Goal: Information Seeking & Learning: Learn about a topic

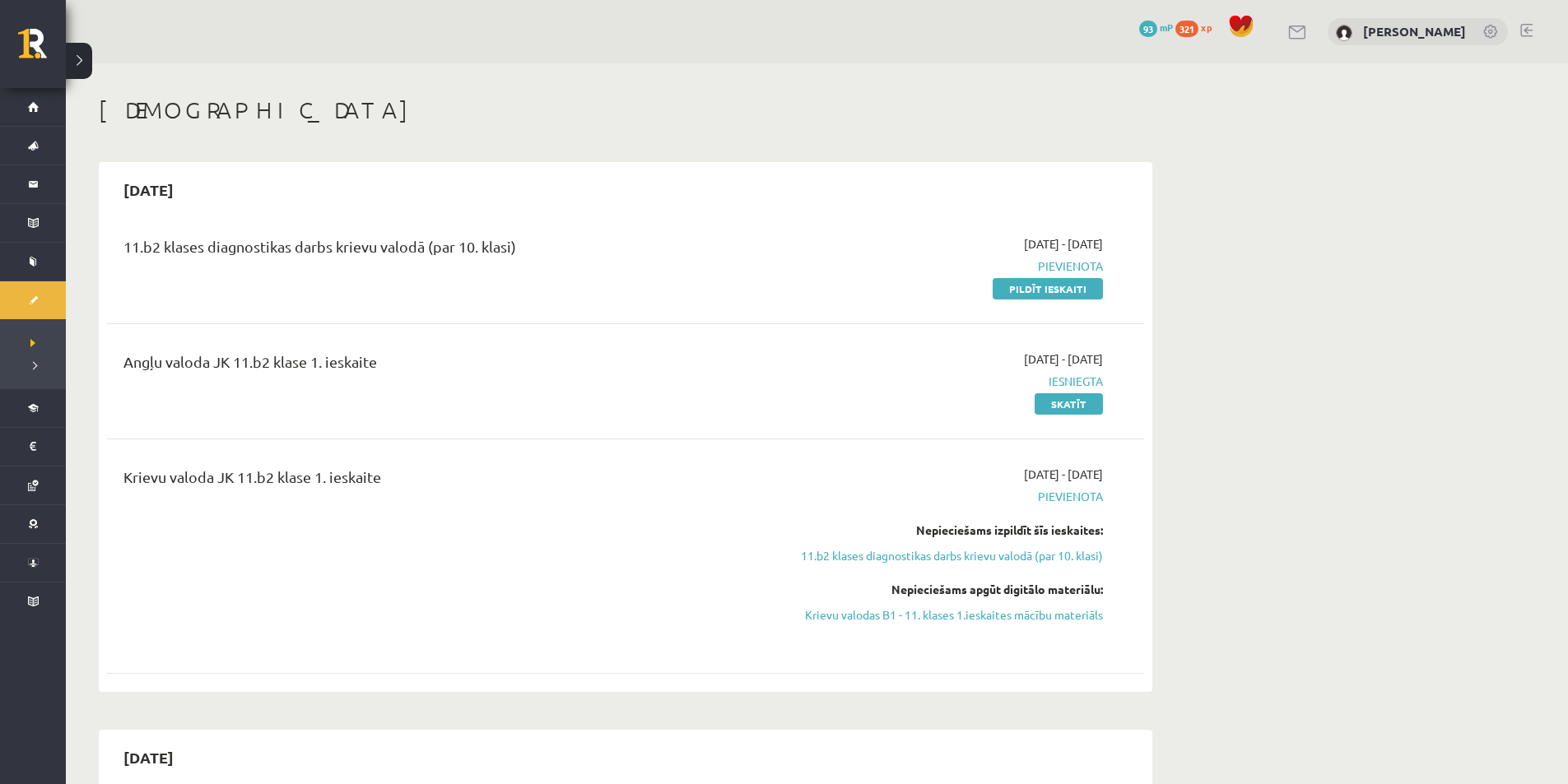
scroll to position [6250, 0]
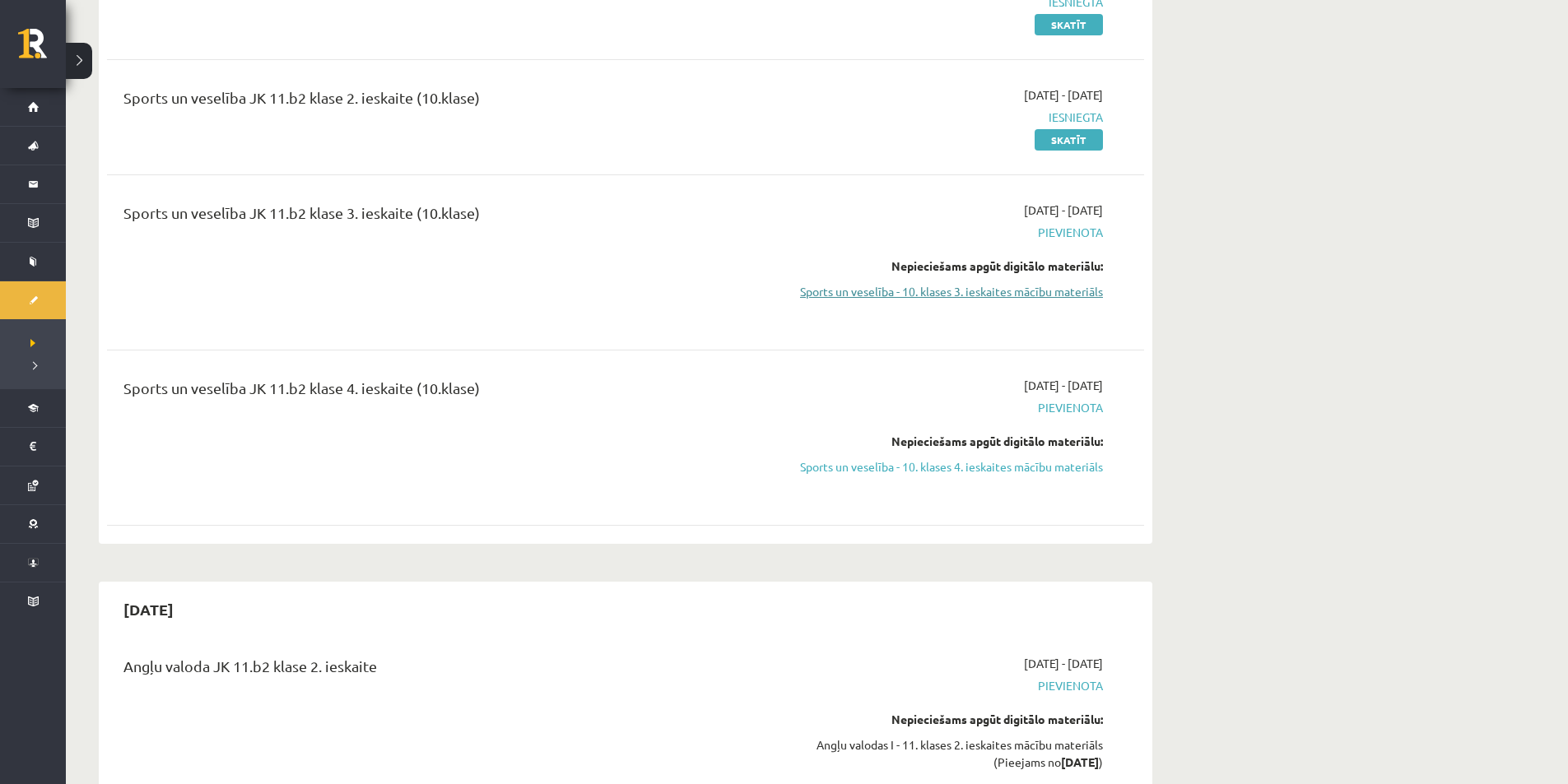
click at [897, 283] on link "Sports un veselība - 10. klases 3. ieskaites mācību materiāls" at bounding box center [948, 292] width 310 height 17
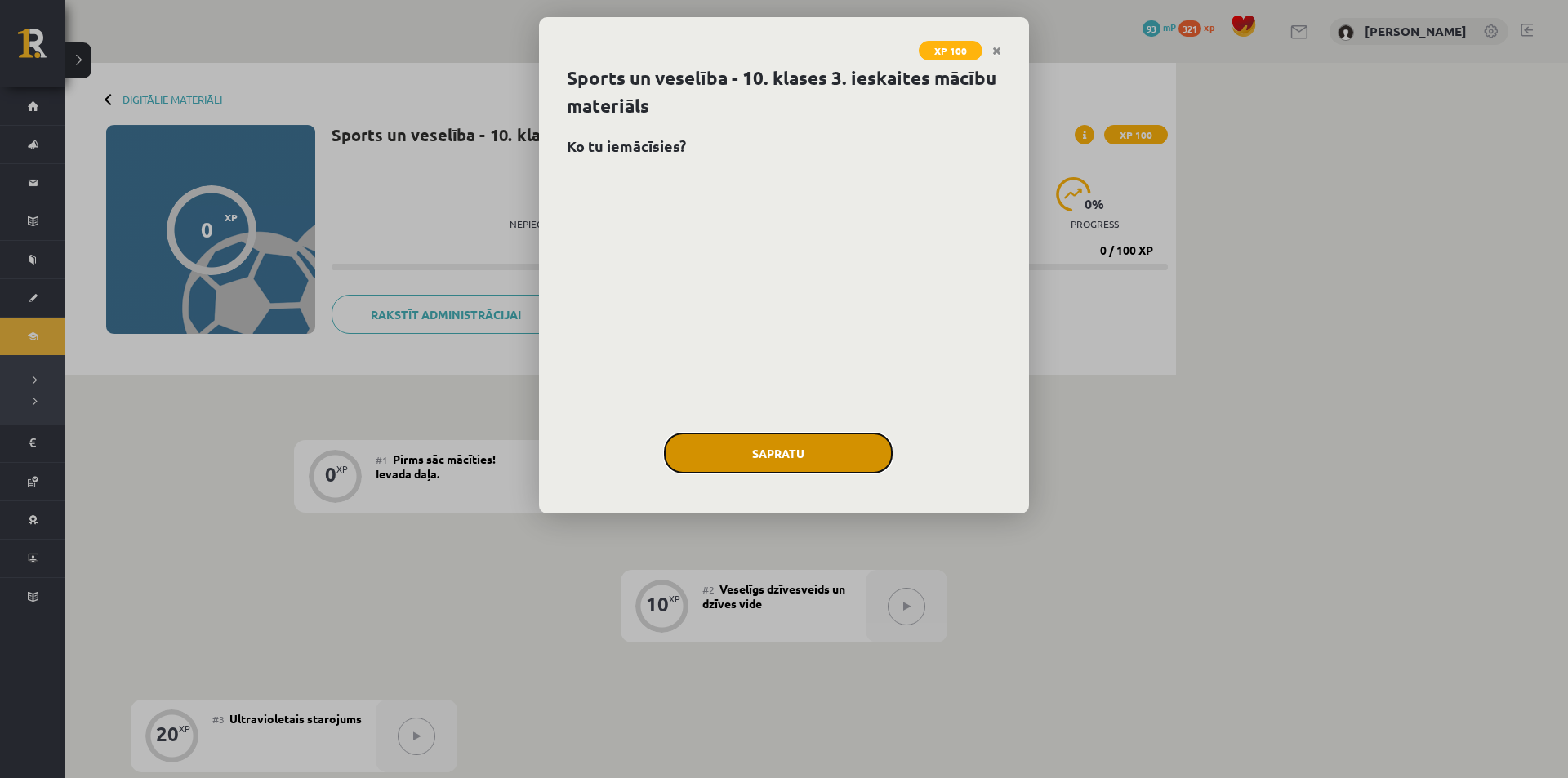
click at [786, 458] on button "Sapratu" at bounding box center [778, 453] width 229 height 41
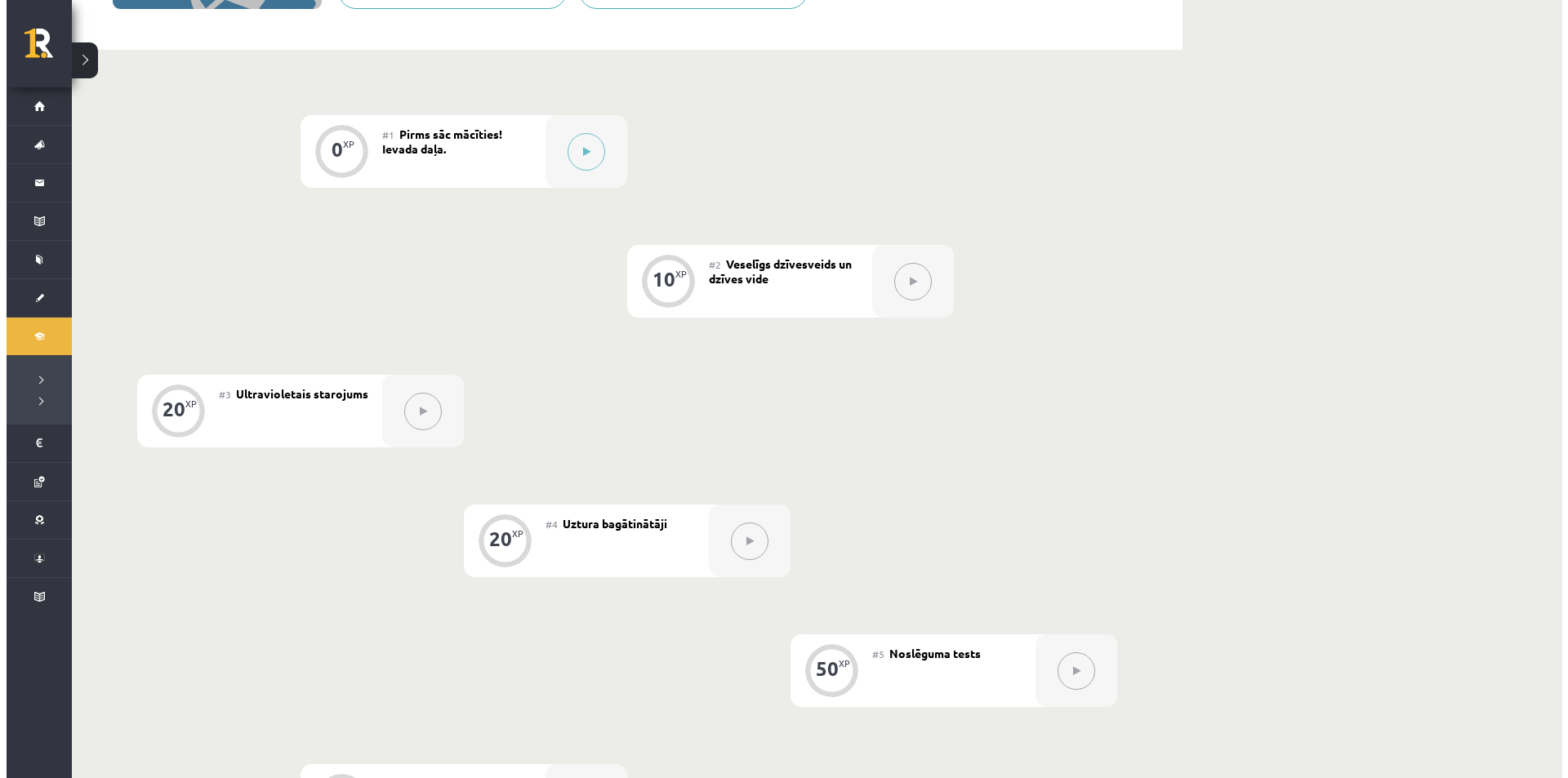
scroll to position [272, 0]
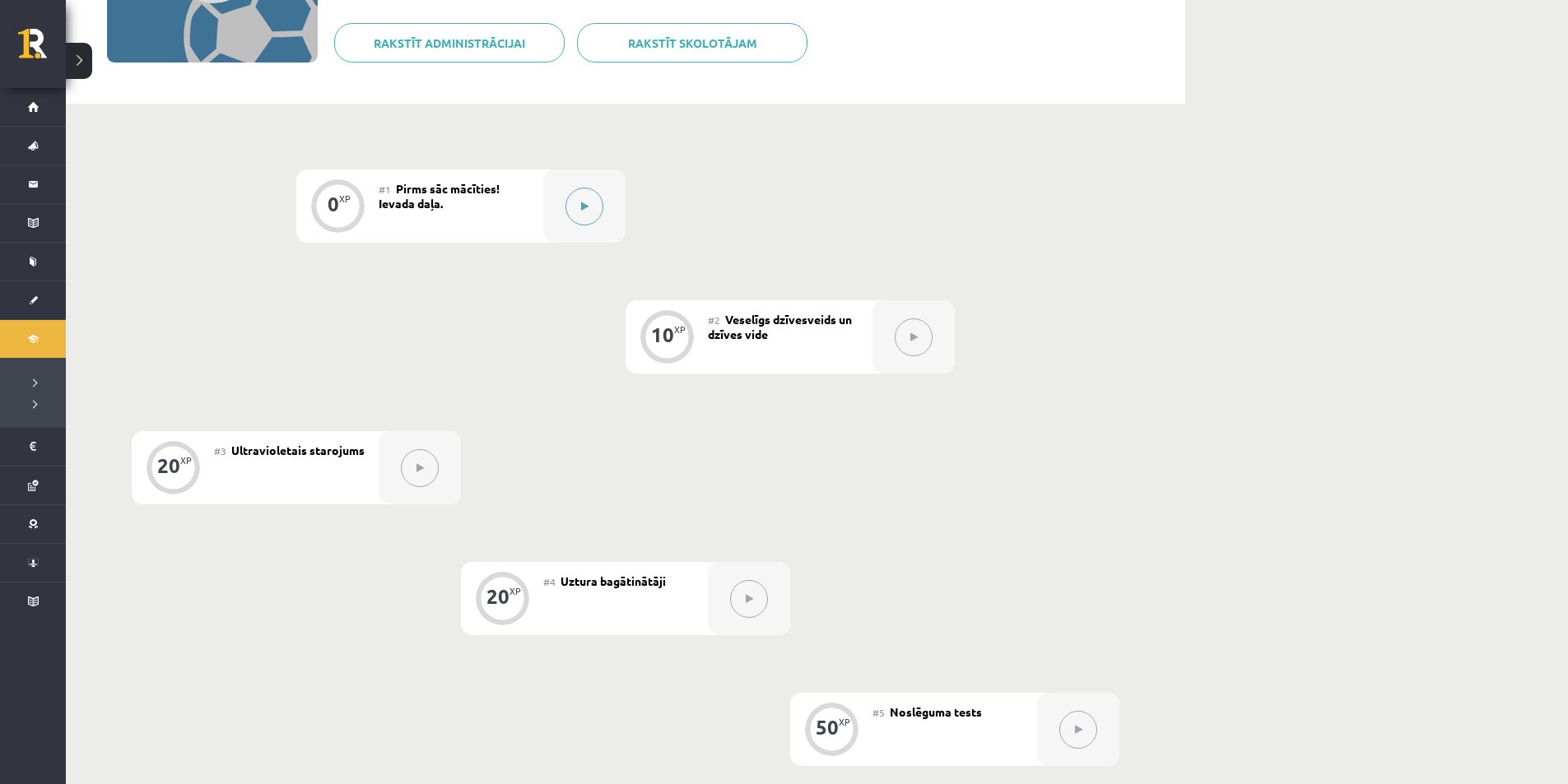
click at [574, 211] on button at bounding box center [584, 206] width 38 height 38
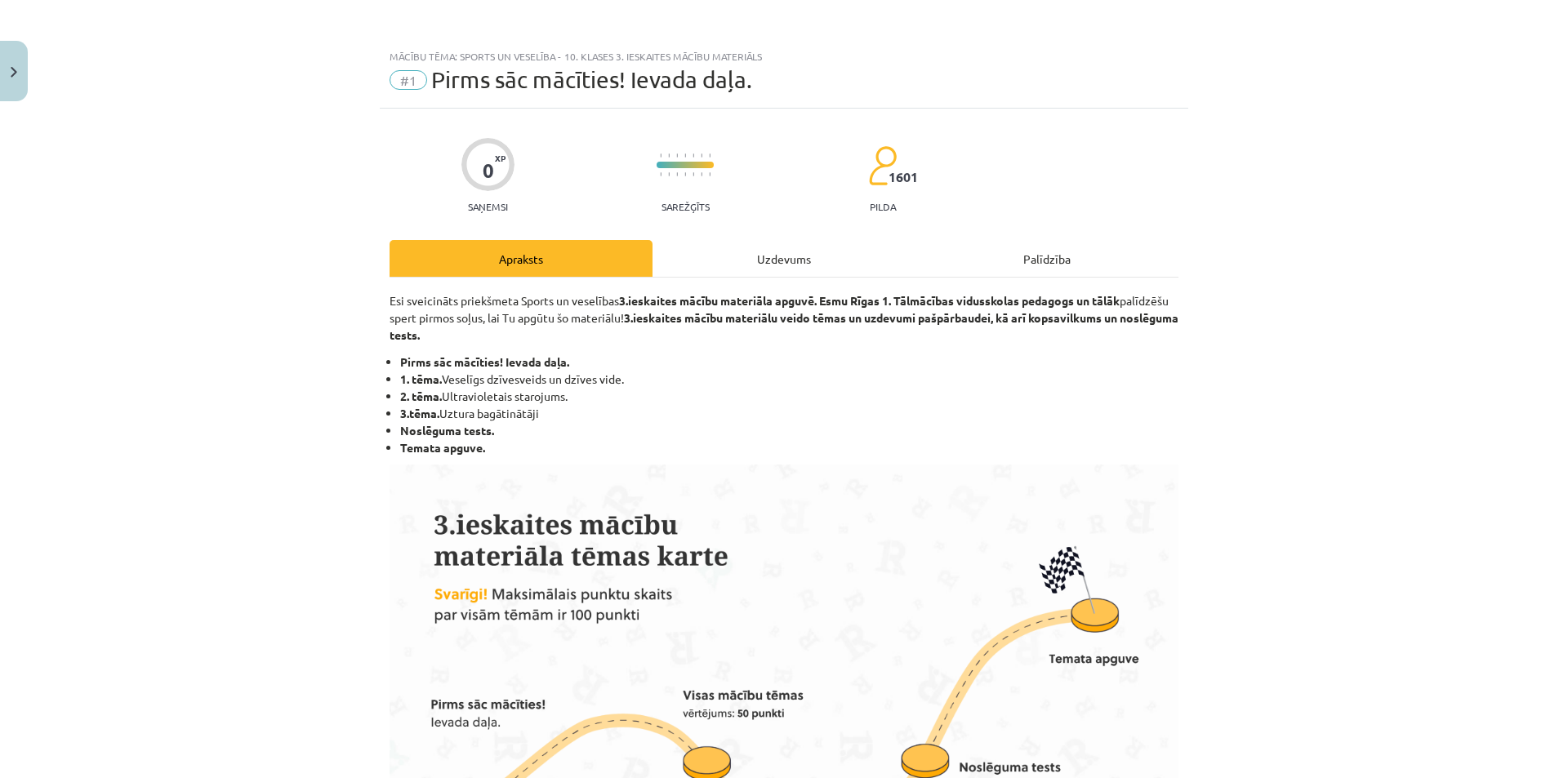
click at [713, 271] on div "Uzdevums" at bounding box center [783, 258] width 263 height 36
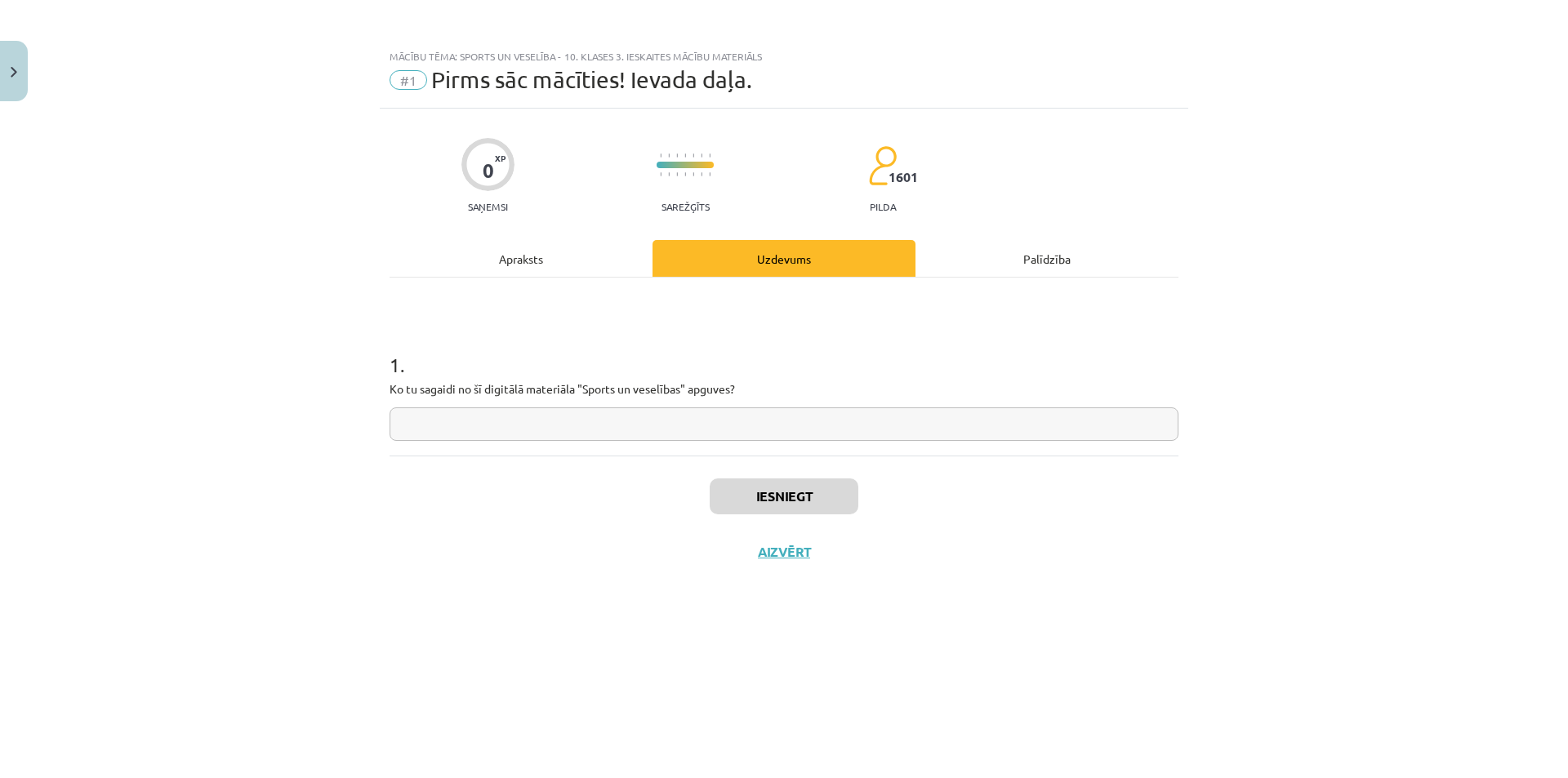
click at [947, 263] on div "Palīdzība" at bounding box center [1047, 258] width 263 height 36
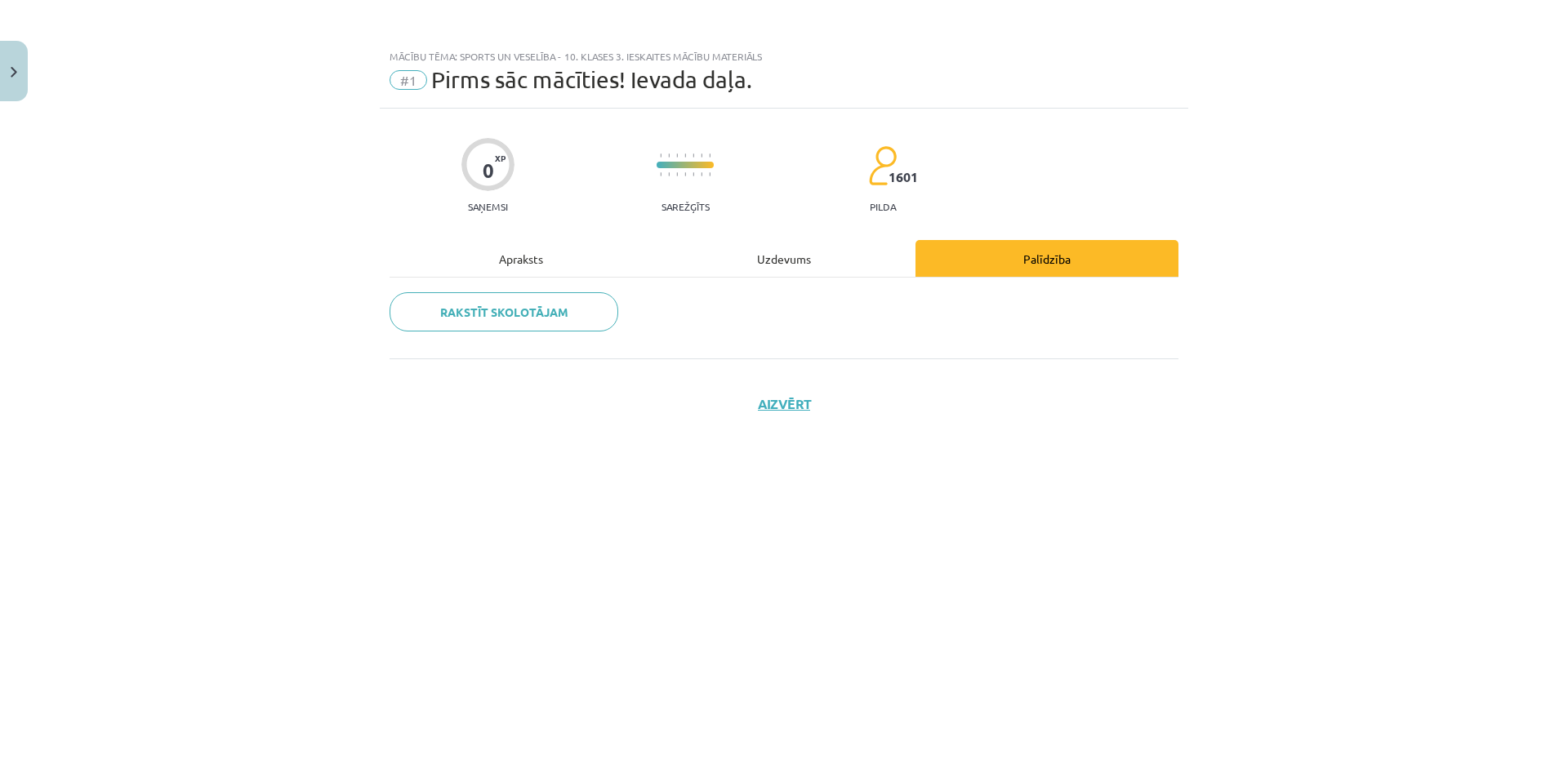
click at [601, 258] on div "Apraksts" at bounding box center [521, 258] width 263 height 36
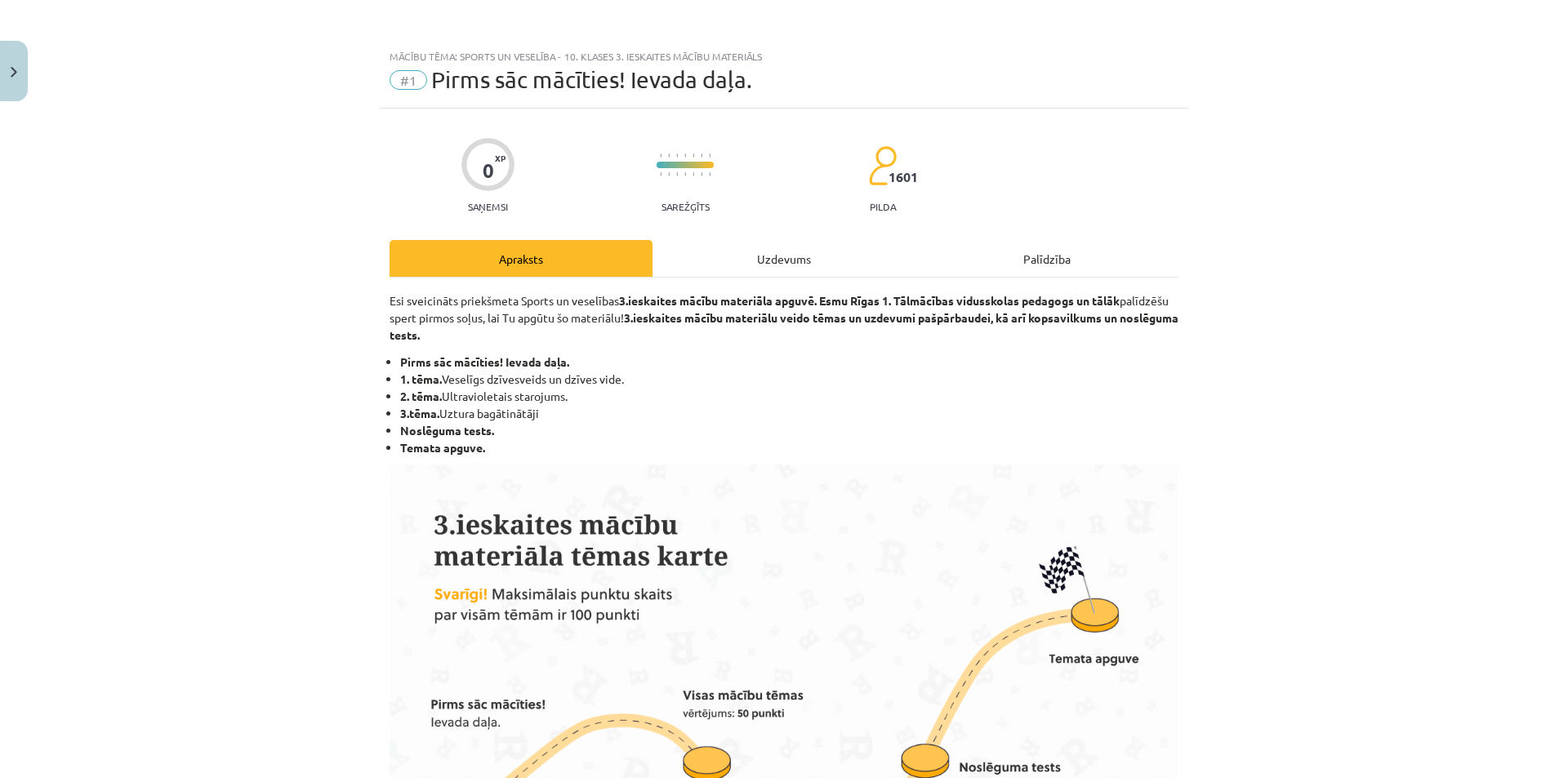
click at [727, 259] on div "Uzdevums" at bounding box center [783, 258] width 263 height 36
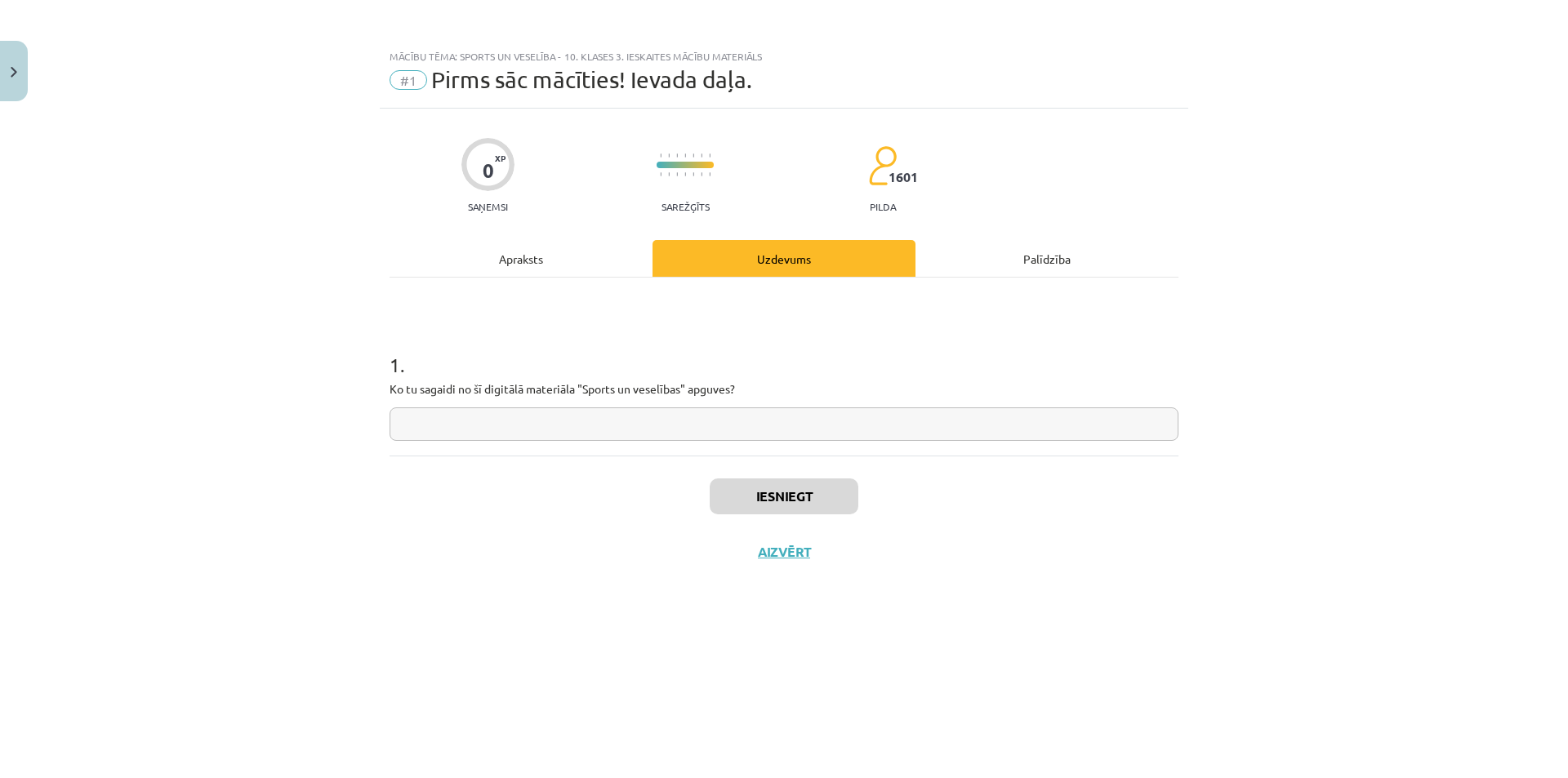
click at [543, 261] on div "Apraksts" at bounding box center [521, 258] width 263 height 36
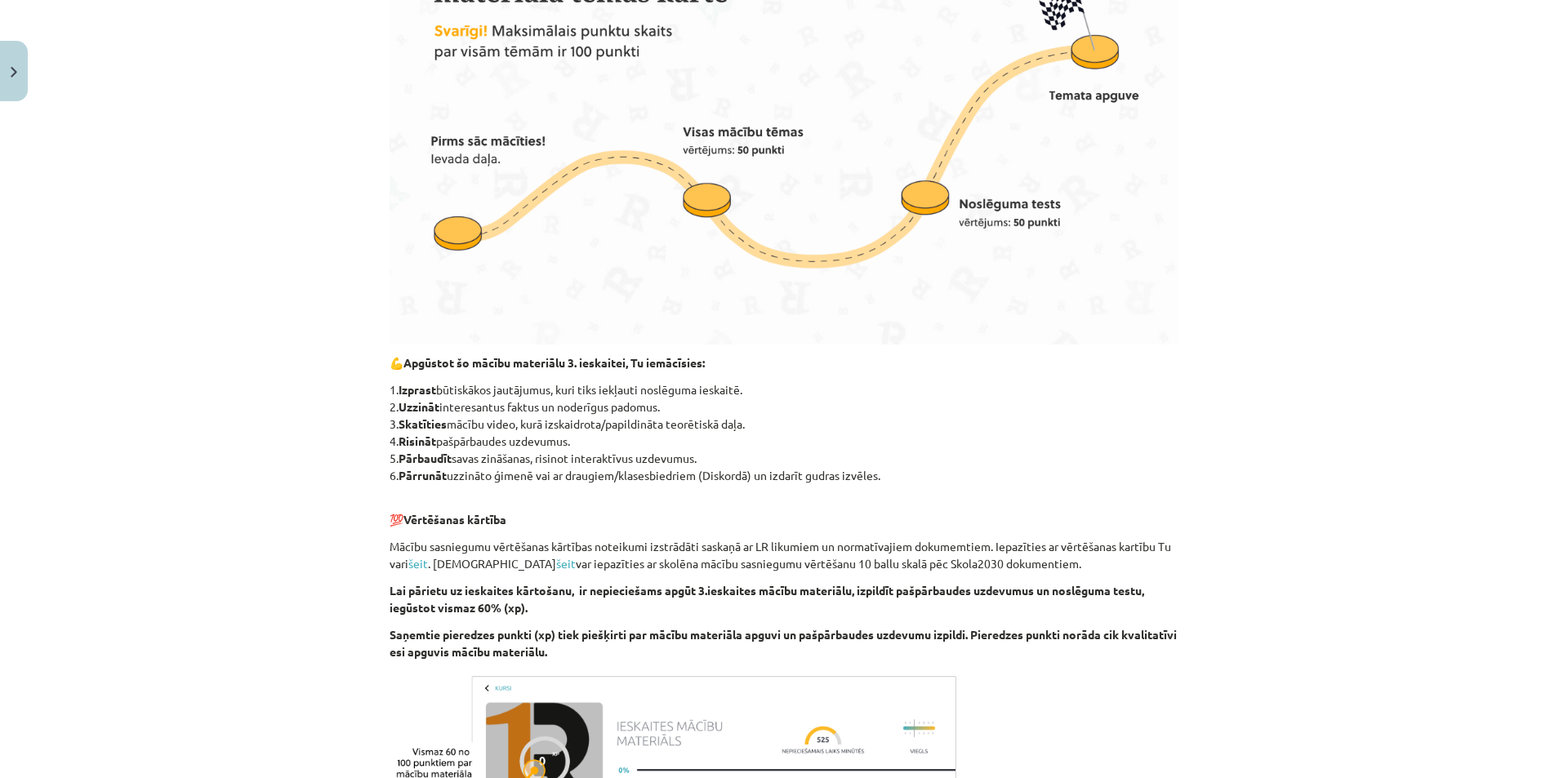
scroll to position [824, 0]
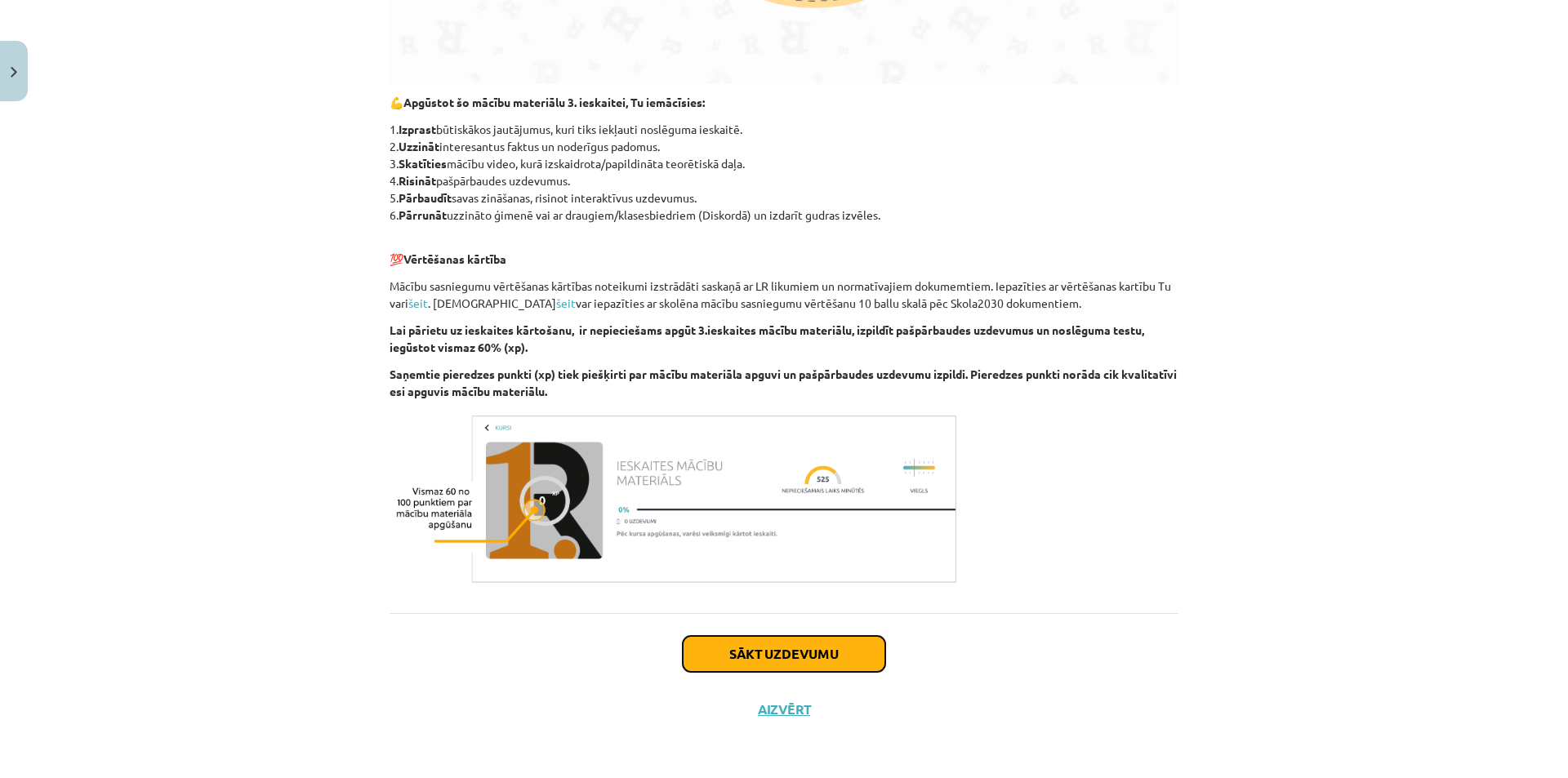
click at [731, 648] on button "Sākt uzdevumu" at bounding box center [784, 654] width 203 height 36
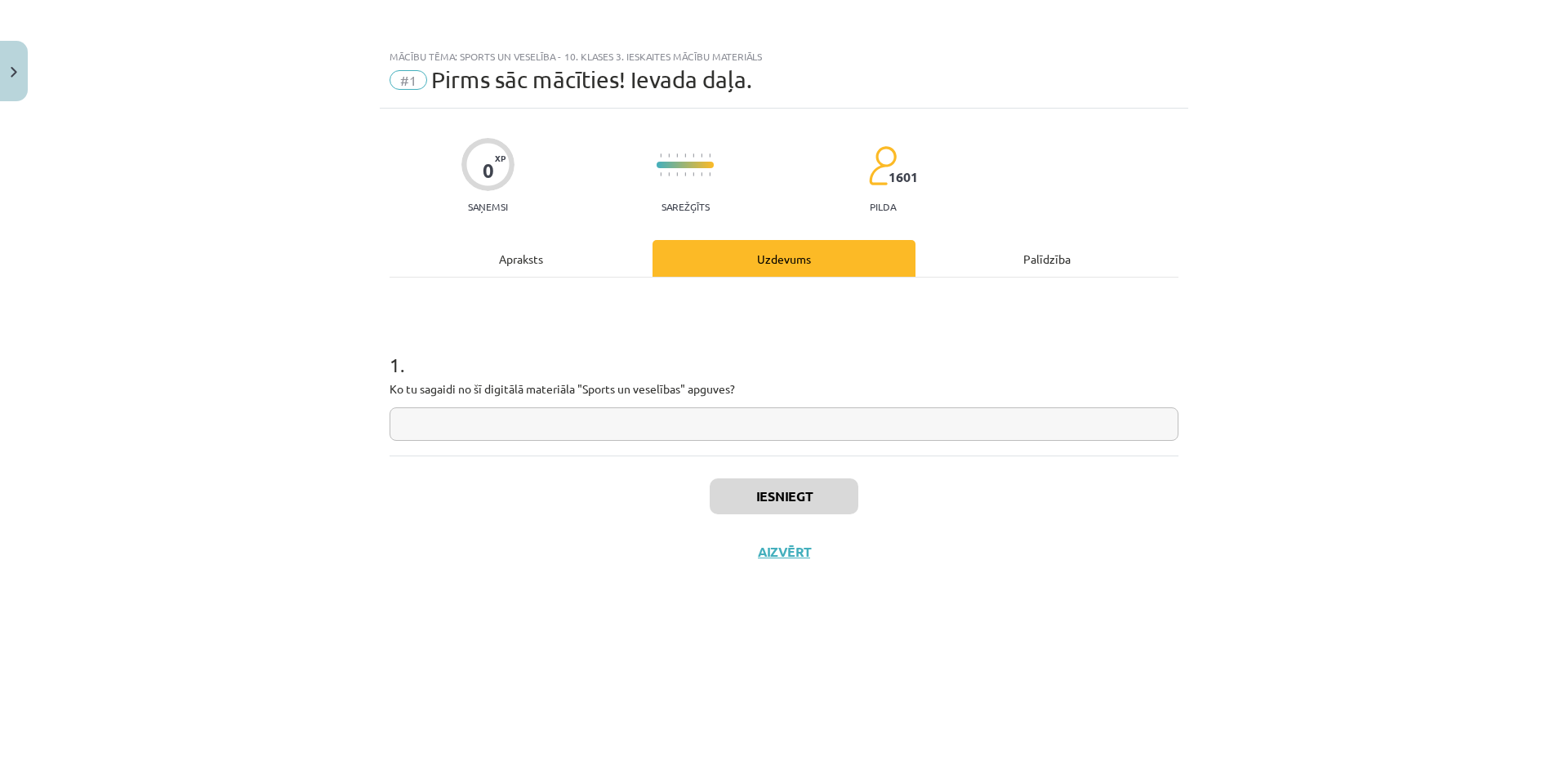
click at [688, 430] on input "text" at bounding box center [784, 425] width 788 height 34
type input "*"
click at [739, 482] on button "Iesniegt" at bounding box center [783, 497] width 149 height 36
click at [780, 567] on button "Nākamā nodarbība" at bounding box center [784, 563] width 160 height 37
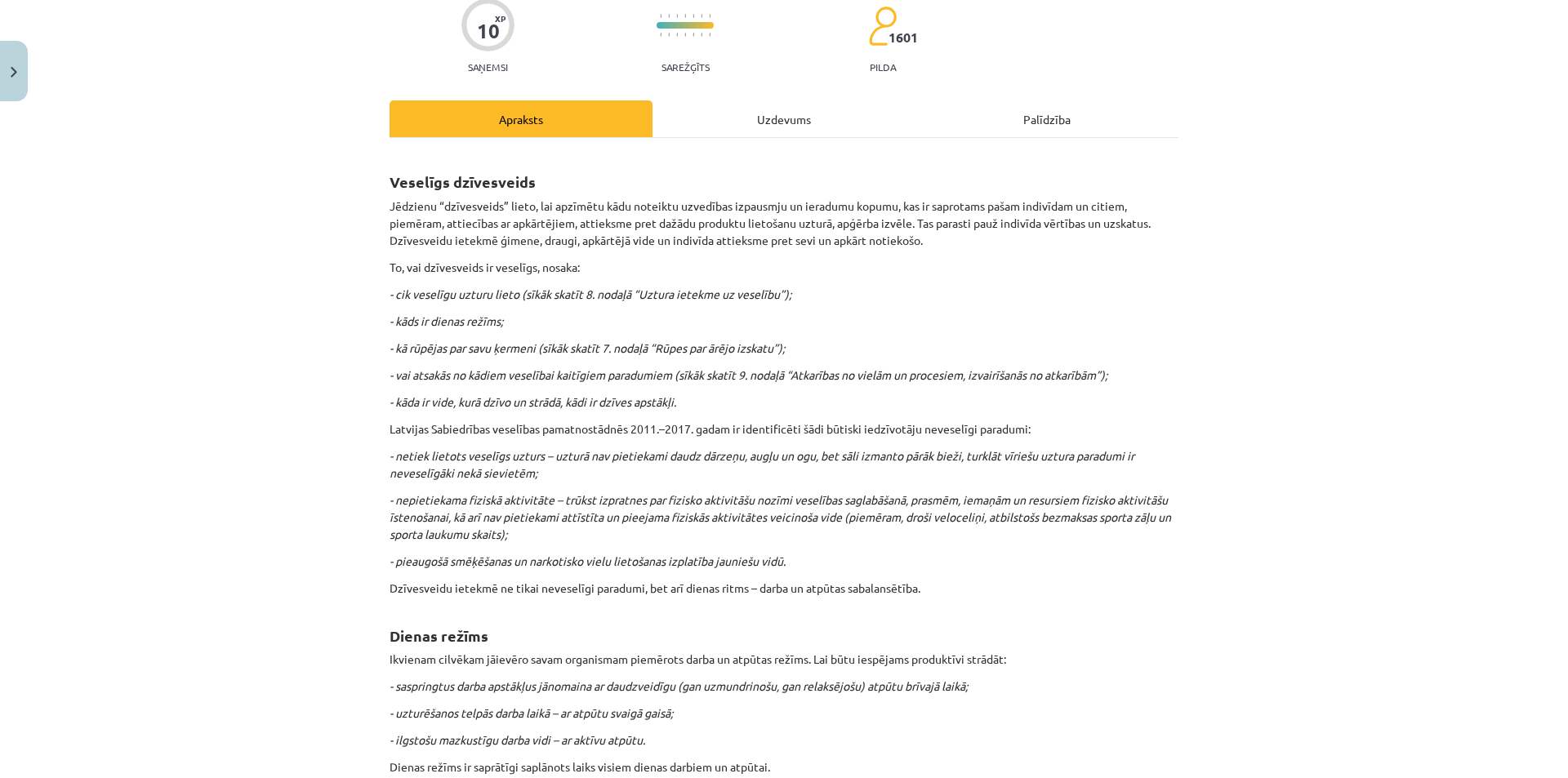
scroll to position [272, 0]
